Goal: Task Accomplishment & Management: Manage account settings

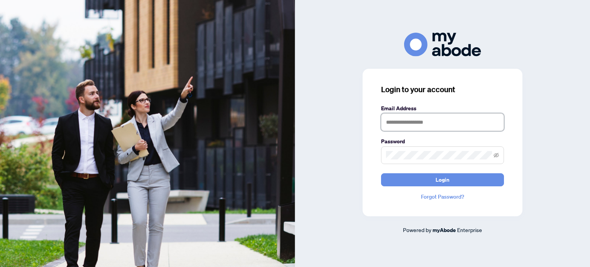
click at [395, 118] on input "text" at bounding box center [442, 122] width 123 height 18
type input "**********"
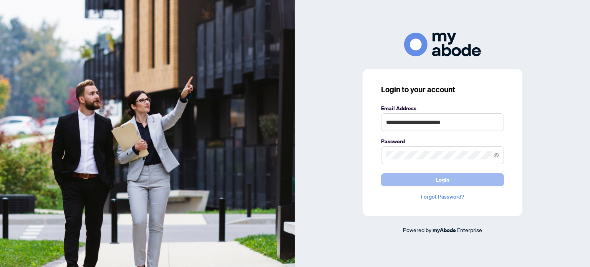
click at [431, 175] on button "Login" at bounding box center [442, 179] width 123 height 13
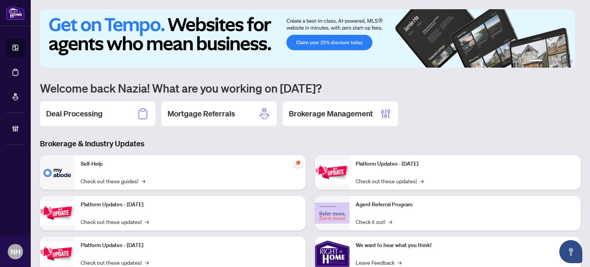
click at [76, 110] on h2 "Deal Processing" at bounding box center [74, 113] width 56 height 11
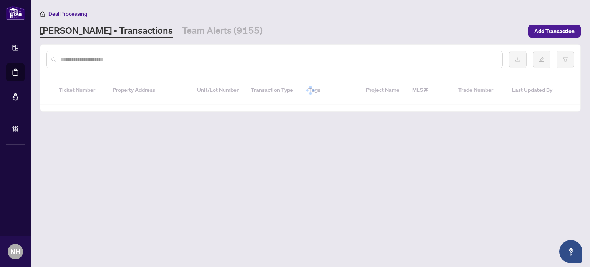
click at [105, 60] on input "text" at bounding box center [278, 59] width 435 height 8
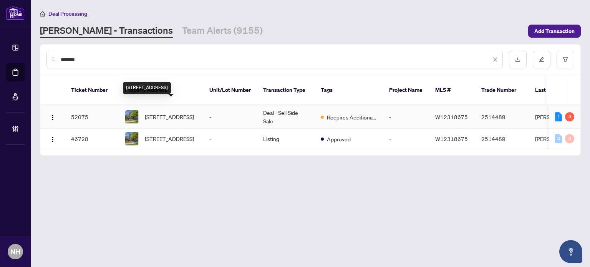
type input "******"
click at [154, 112] on span "14 Joywill Crt, Brampton, Ontario L7A 3T8, Canada" at bounding box center [169, 116] width 49 height 8
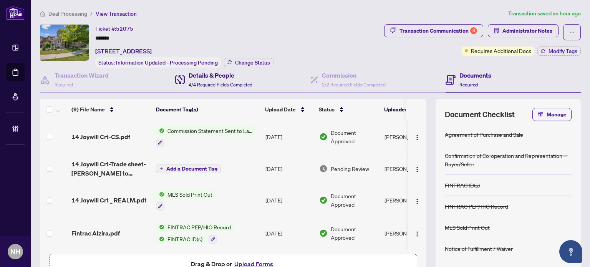
click at [215, 82] on span "4/4 Required Fields Completed" at bounding box center [220, 85] width 64 height 6
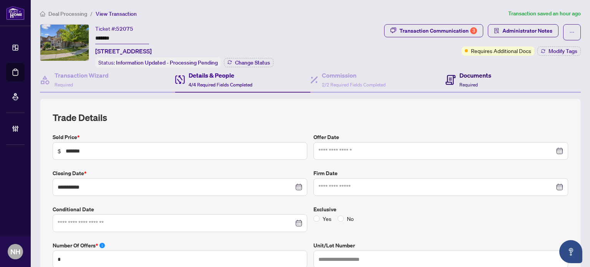
click at [459, 82] on span "Required" at bounding box center [468, 85] width 18 height 6
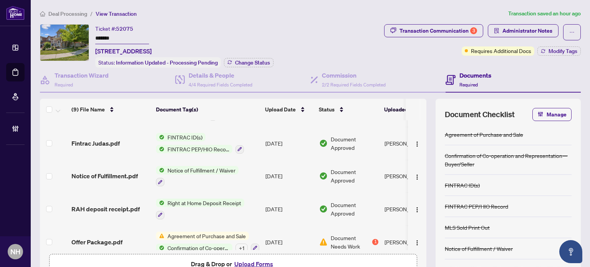
scroll to position [154, 0]
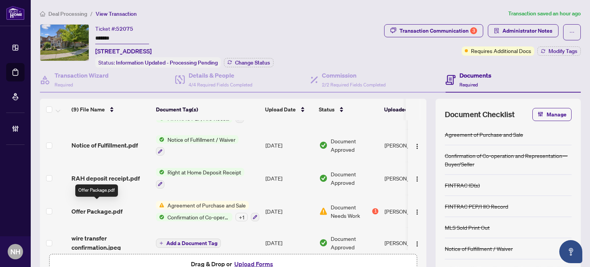
click at [94, 207] on span "Offer Package.pdf" at bounding box center [96, 210] width 51 height 9
